Goal: Task Accomplishment & Management: Use online tool/utility

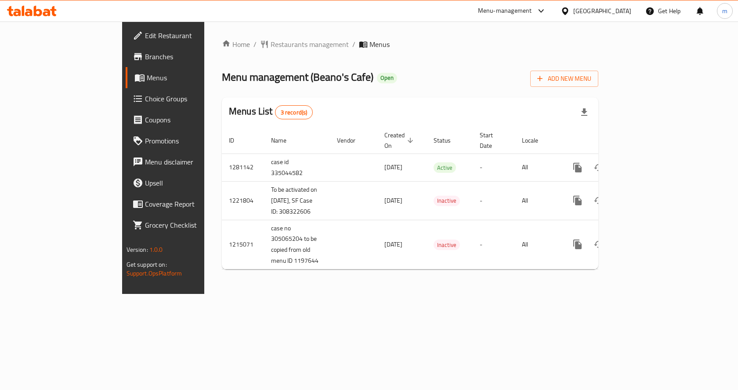
click at [145, 97] on span "Choice Groups" at bounding box center [192, 99] width 94 height 11
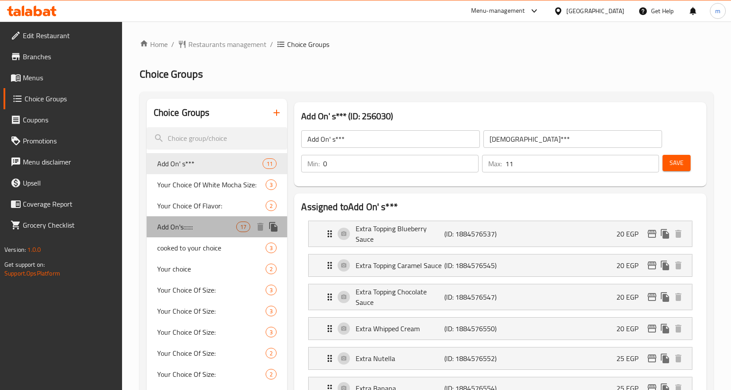
click at [205, 227] on span "Add On's:::::::" at bounding box center [196, 227] width 79 height 11
type input "Add On's:::::::"
type input "[DEMOGRAPHIC_DATA]:::::"
type input "17"
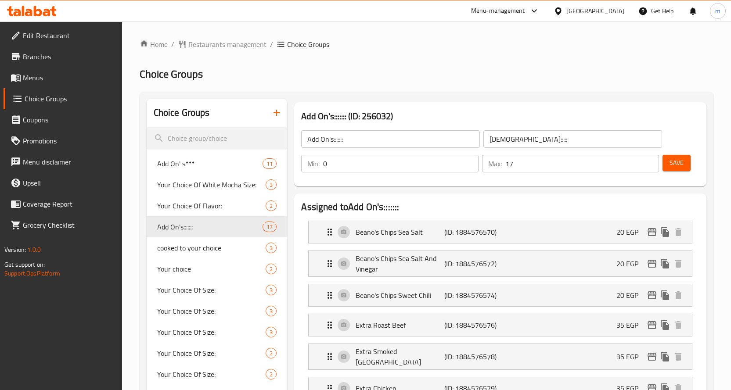
click at [684, 108] on div "Add On's::::::: (ID: 256032) Add On's::::::: ​ الإضافات::::: ​ Min: 0 ​ Max: 17…" at bounding box center [500, 144] width 412 height 84
click at [590, 77] on h2 "Choice Groups" at bounding box center [427, 74] width 574 height 14
click at [561, 69] on h2 "Choice Groups" at bounding box center [427, 74] width 574 height 14
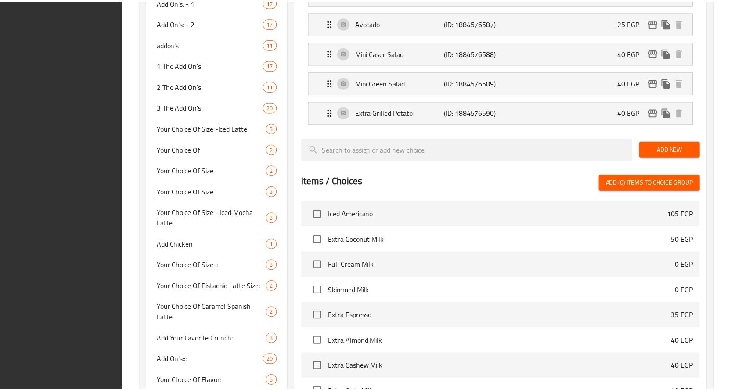
scroll to position [739, 0]
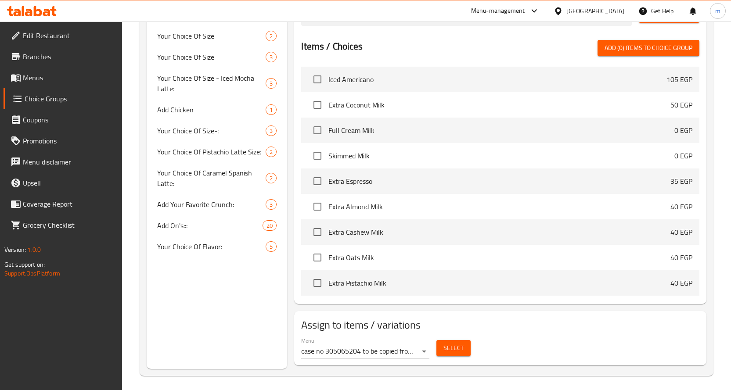
drag, startPoint x: 565, startPoint y: 29, endPoint x: 550, endPoint y: 41, distance: 19.1
click at [565, 33] on div at bounding box center [500, 36] width 398 height 7
